Goal: Feedback & Contribution: Leave review/rating

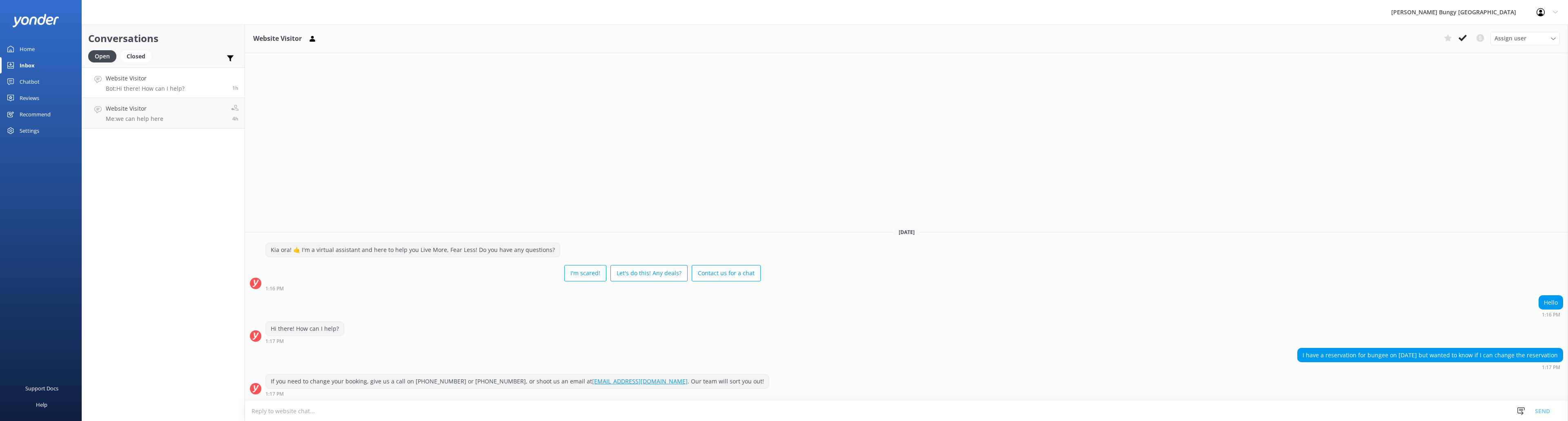
click at [142, 77] on h4 "Website Visitor" at bounding box center [145, 78] width 79 height 9
click at [164, 117] on link "Website Visitor Me: we can help here 4h" at bounding box center [163, 113] width 163 height 30
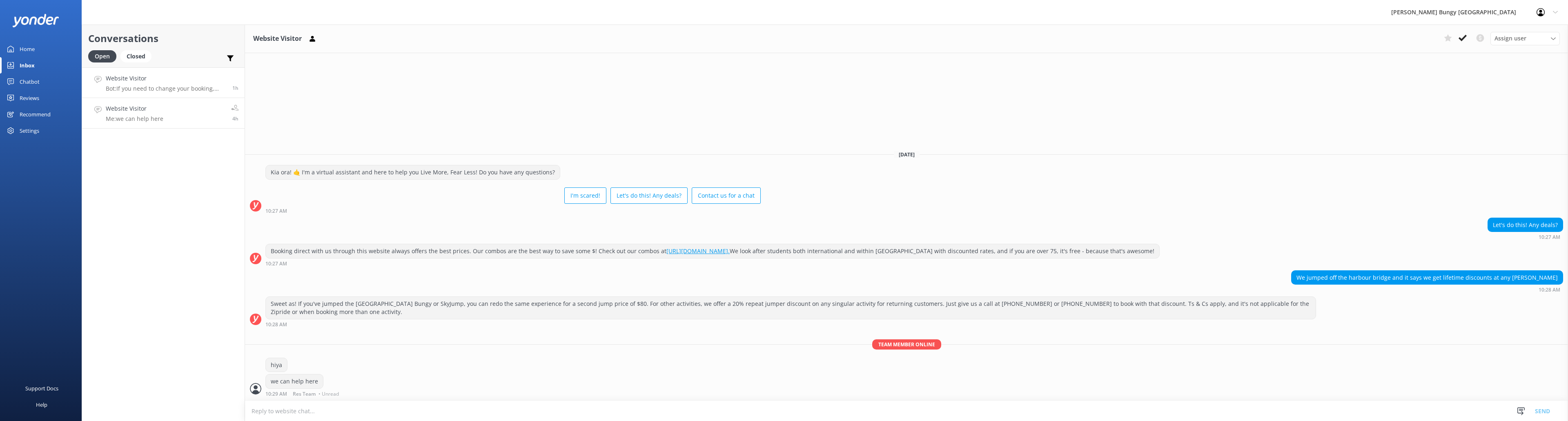
click at [157, 76] on h4 "Website Visitor" at bounding box center [166, 78] width 121 height 9
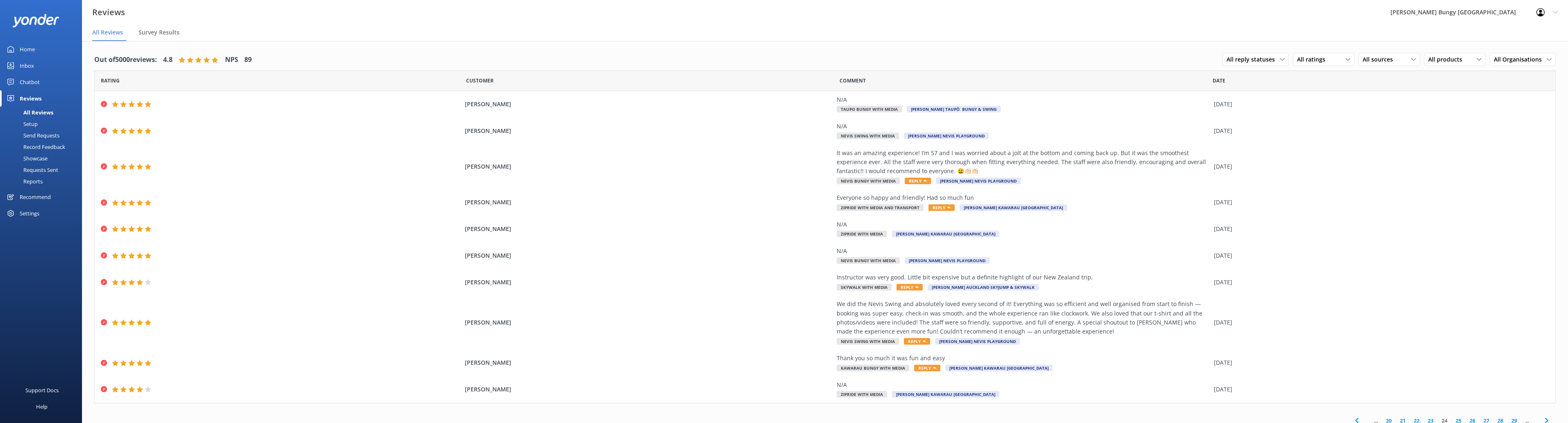
scroll to position [17, 0]
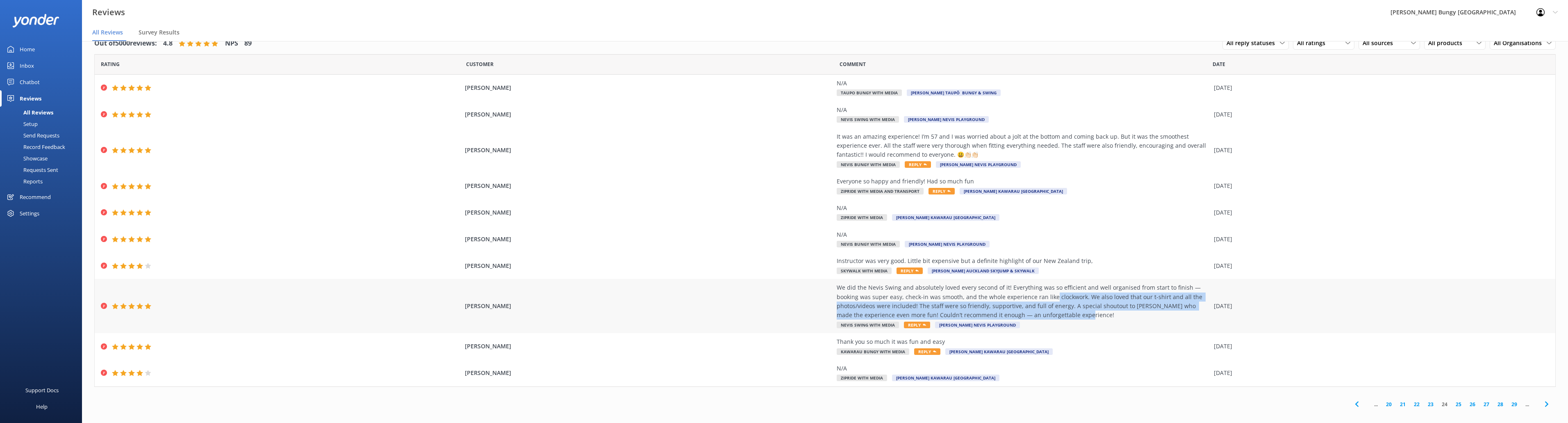
drag, startPoint x: 1025, startPoint y: 300, endPoint x: 1064, endPoint y: 317, distance: 42.5
click at [1064, 317] on div "We did the Nevis Swing and absolutely loved every second of it! Everything was …" at bounding box center [1023, 301] width 373 height 37
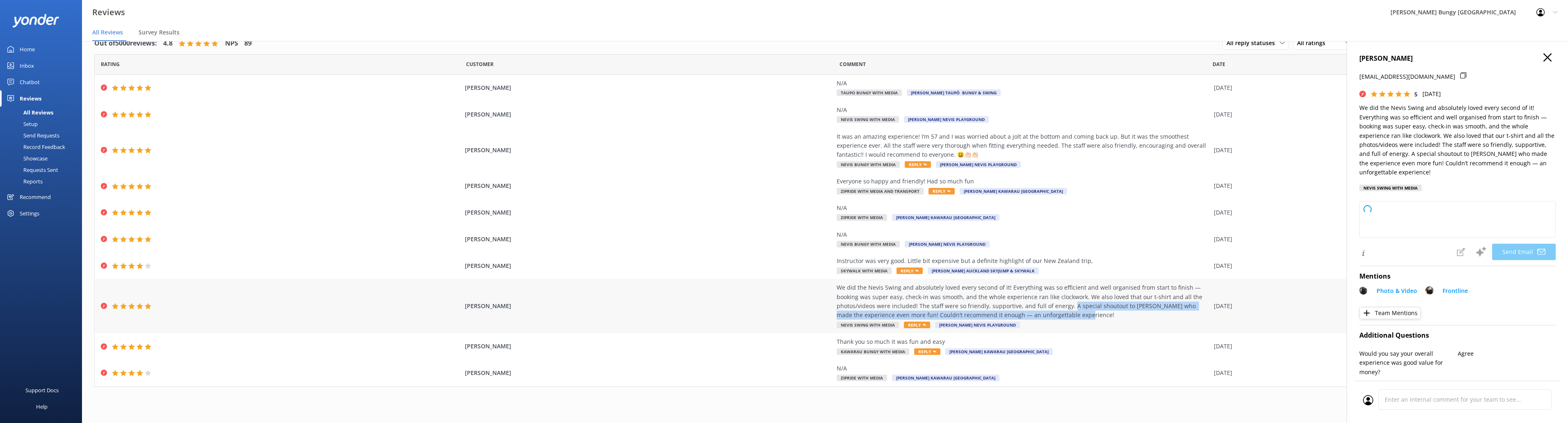
drag, startPoint x: 1025, startPoint y: 304, endPoint x: 1055, endPoint y: 315, distance: 32.0
click at [1055, 315] on div "We did the Nevis Swing and absolutely loved every second of it! Everything was …" at bounding box center [1023, 301] width 373 height 37
type textarea "Hi [PERSON_NAME], Thank you so much for your wonderful review! We’re thrilled t…"
click at [1055, 315] on div "We did the Nevis Swing and absolutely loved every second of it! Everything was …" at bounding box center [1023, 301] width 373 height 37
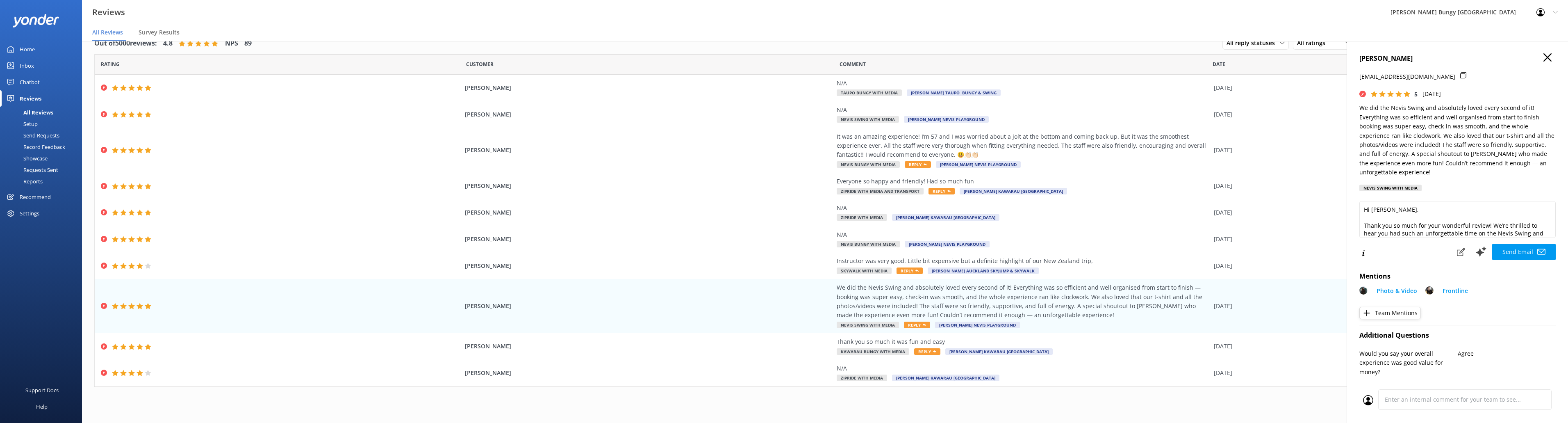
click at [1544, 55] on icon "button" at bounding box center [1547, 57] width 8 height 8
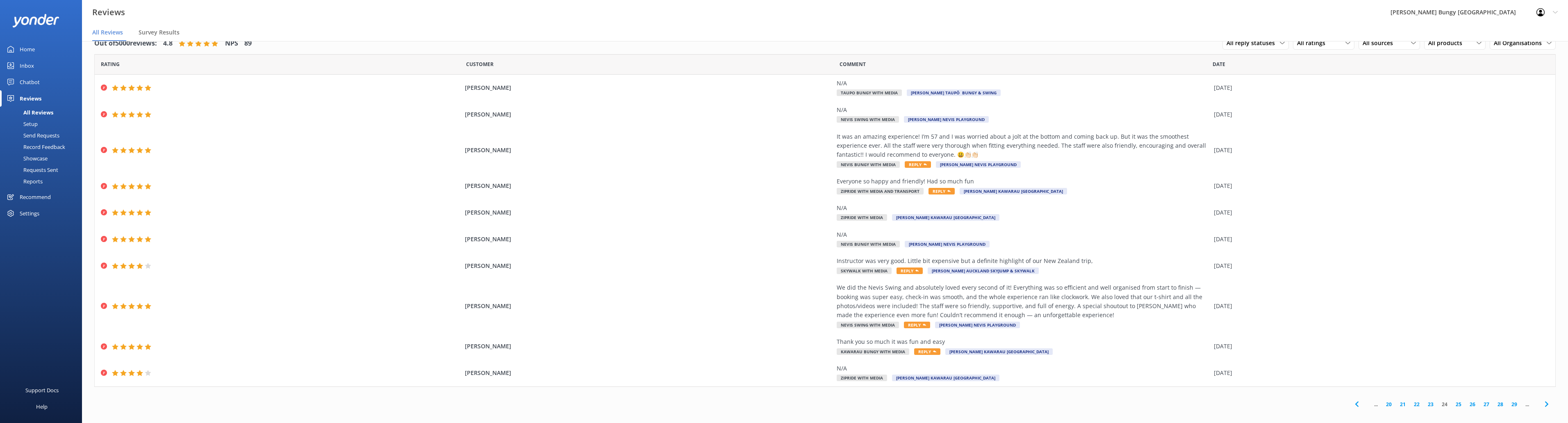
click at [1453, 403] on link "25" at bounding box center [1458, 404] width 14 height 8
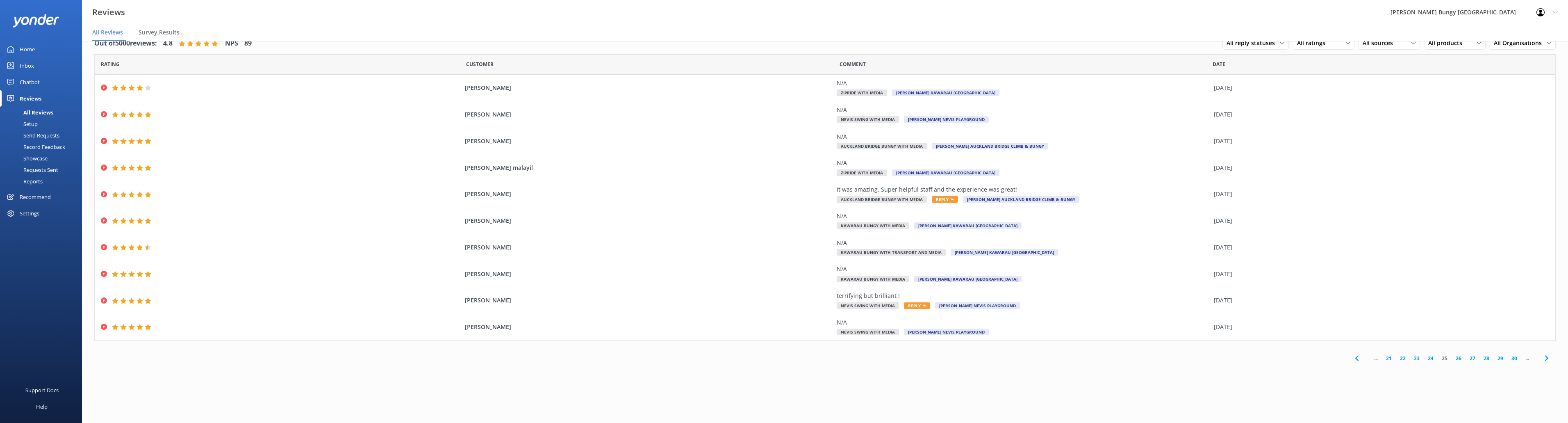
click at [1459, 357] on link "26" at bounding box center [1458, 358] width 14 height 8
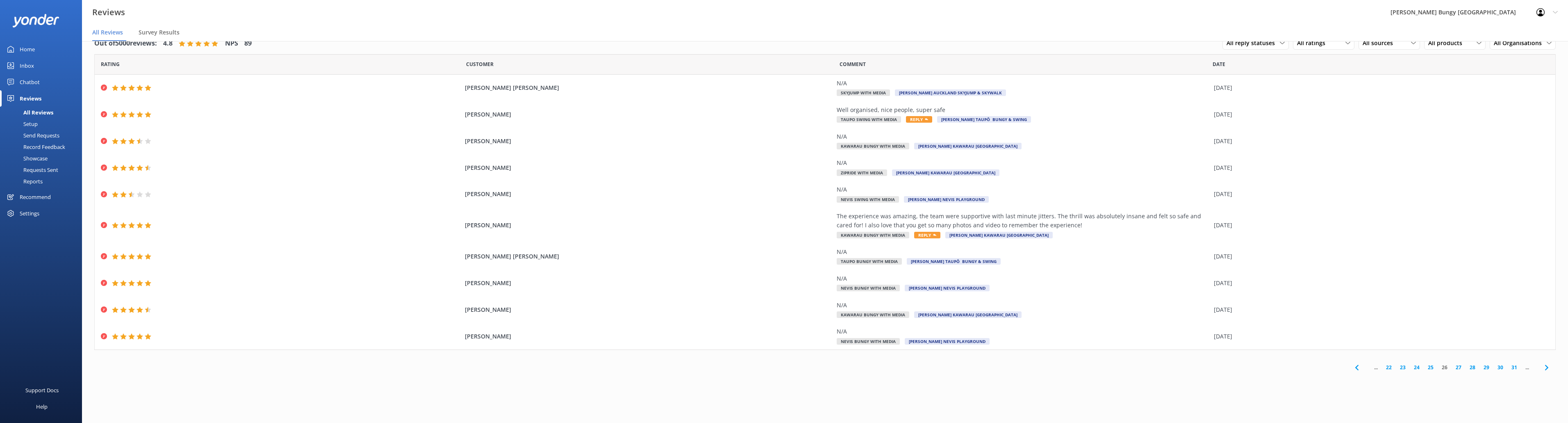
click at [1460, 364] on link "27" at bounding box center [1458, 367] width 14 height 8
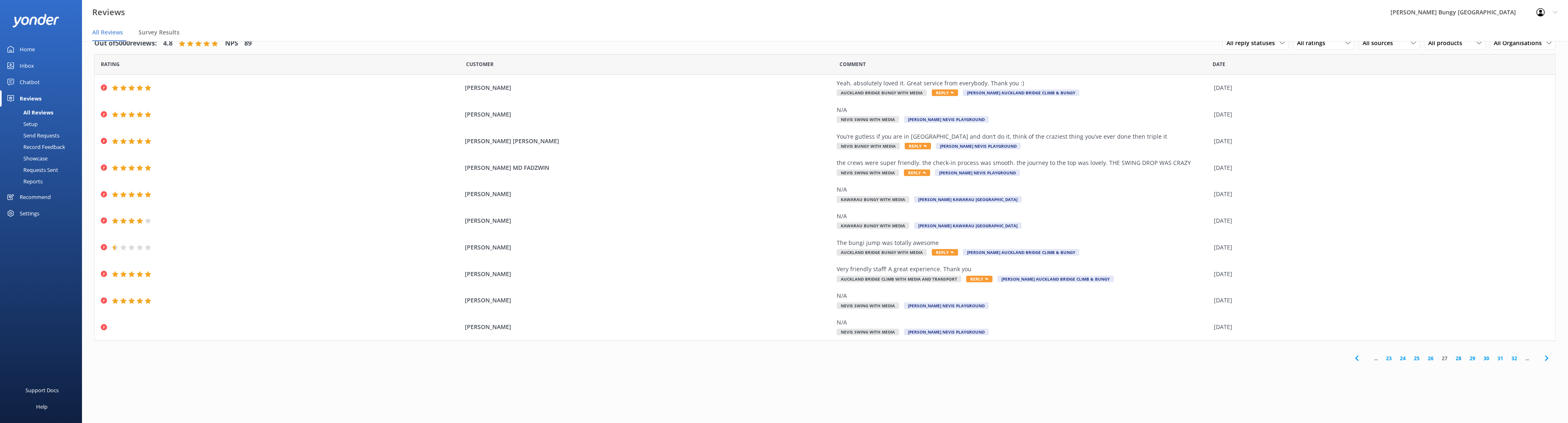
click at [1460, 356] on link "28" at bounding box center [1458, 358] width 14 height 8
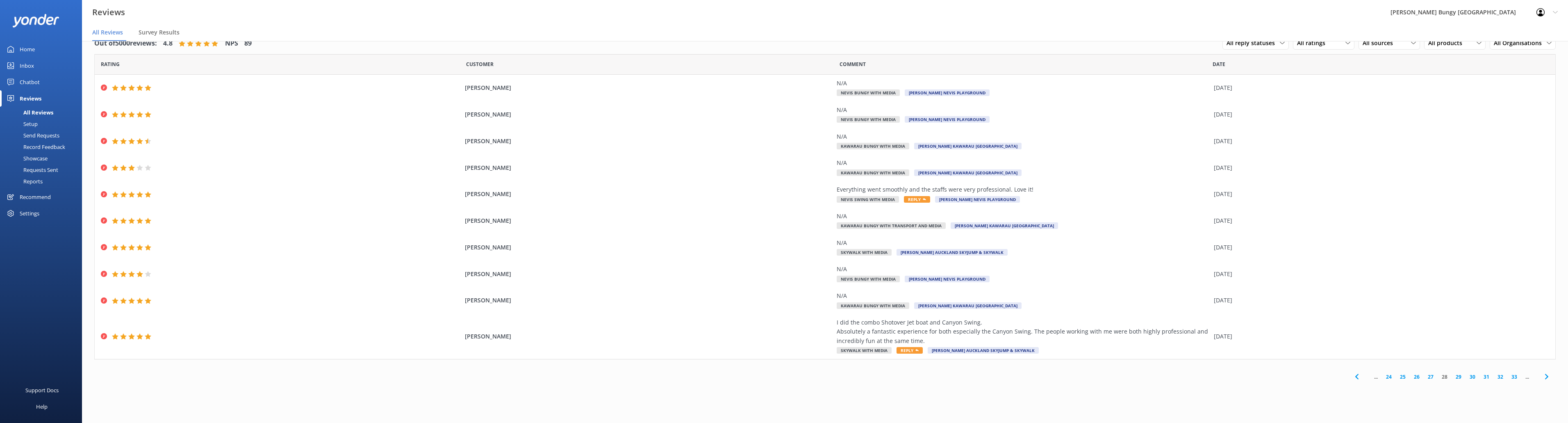
click at [1460, 373] on link "29" at bounding box center [1458, 377] width 14 height 8
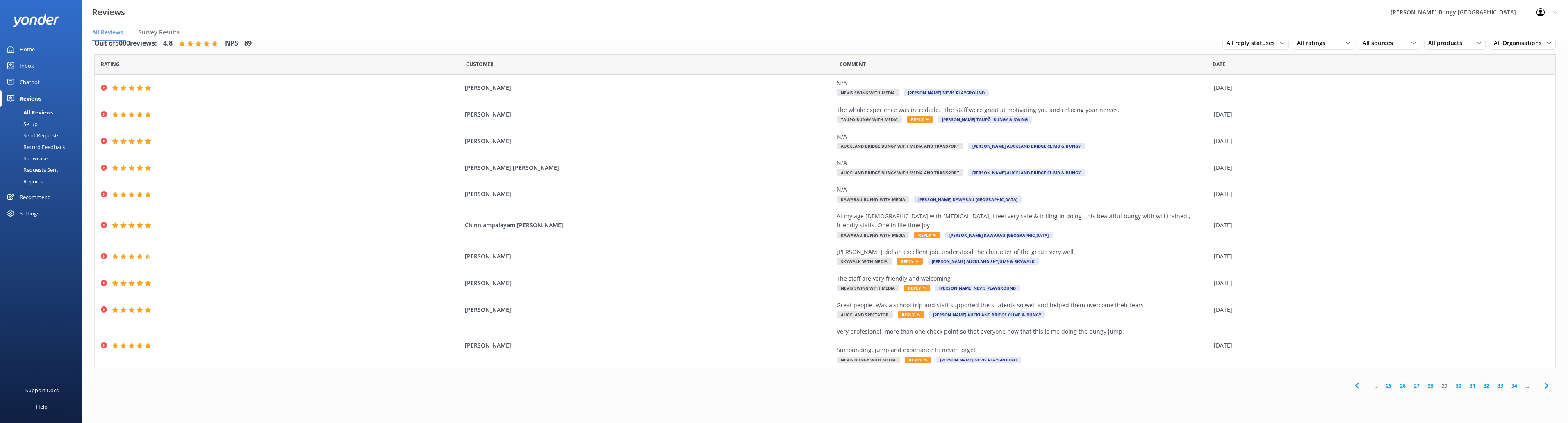
click at [1459, 385] on link "30" at bounding box center [1458, 386] width 14 height 8
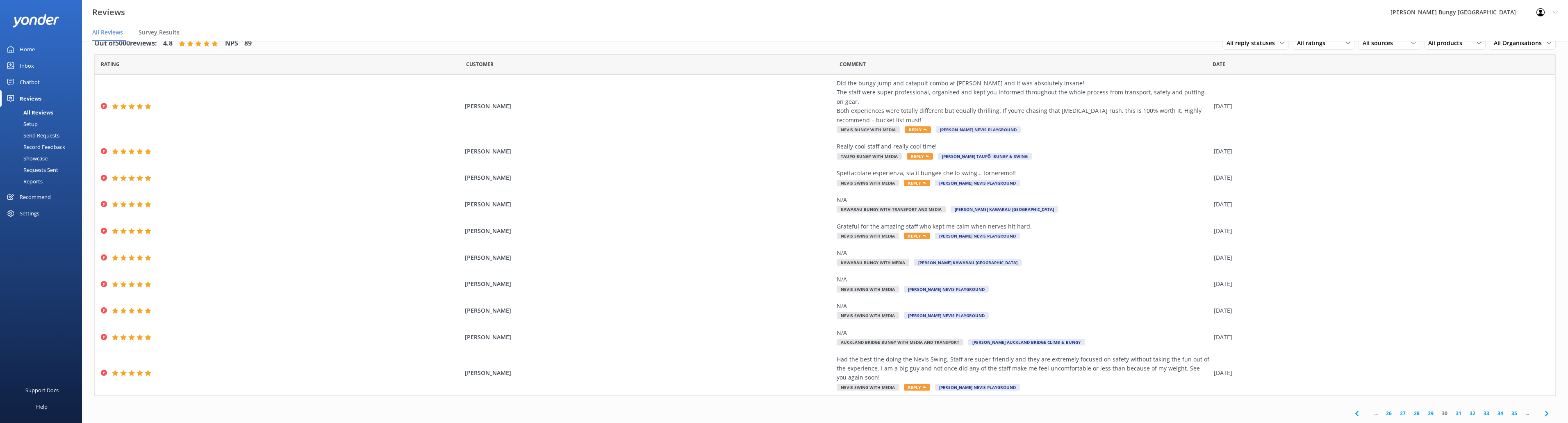
click at [1453, 409] on div "... 26 27 28 29 30 31 32 33 34 35 ..." at bounding box center [1451, 413] width 208 height 18
click at [1453, 410] on link "31" at bounding box center [1458, 413] width 14 height 8
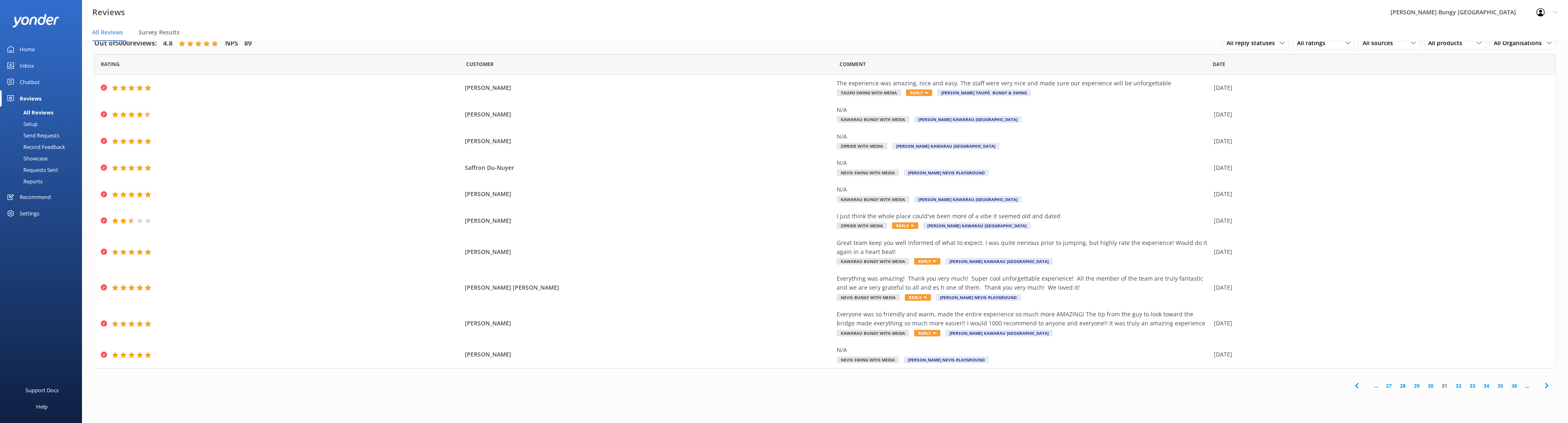
click at [1456, 386] on link "32" at bounding box center [1458, 386] width 14 height 8
